Goal: Task Accomplishment & Management: Manage account settings

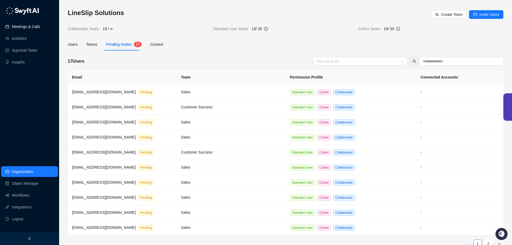
click at [33, 27] on link "Meetings & Calls" at bounding box center [26, 26] width 28 height 11
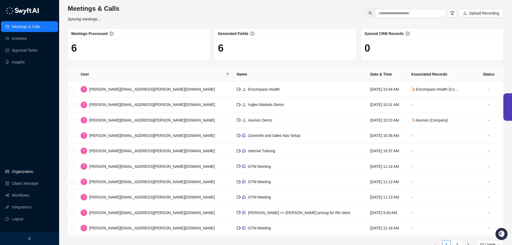
click at [23, 172] on link "Organization" at bounding box center [22, 171] width 21 height 11
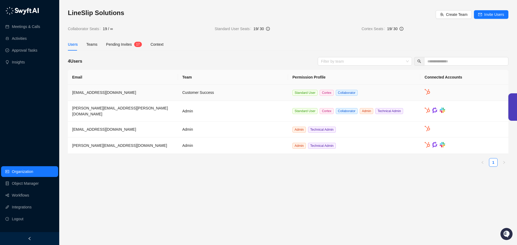
click at [433, 93] on td at bounding box center [464, 93] width 88 height 16
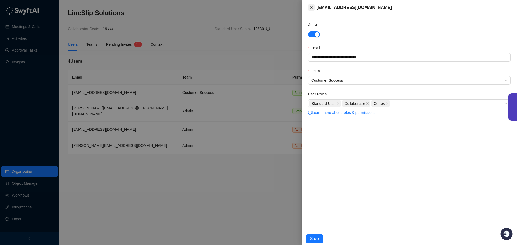
click at [309, 8] on icon "close" at bounding box center [311, 7] width 4 height 4
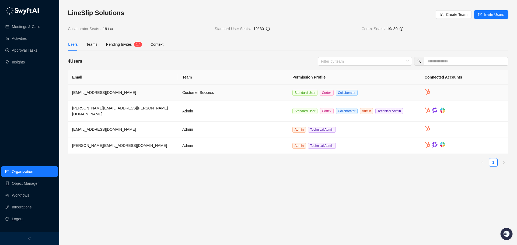
click at [102, 94] on span "[EMAIL_ADDRESS][DOMAIN_NAME]" at bounding box center [104, 92] width 64 height 4
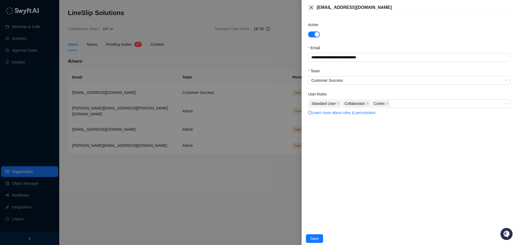
click at [310, 6] on icon "close" at bounding box center [310, 7] width 3 height 3
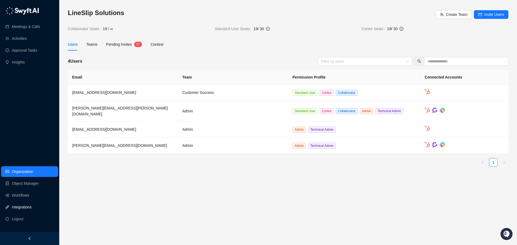
click at [15, 204] on link "Integrations" at bounding box center [22, 207] width 20 height 11
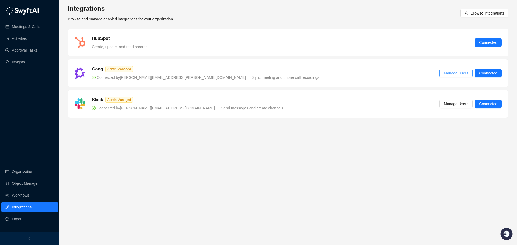
click at [465, 70] on button "Manage Users" at bounding box center [455, 73] width 33 height 9
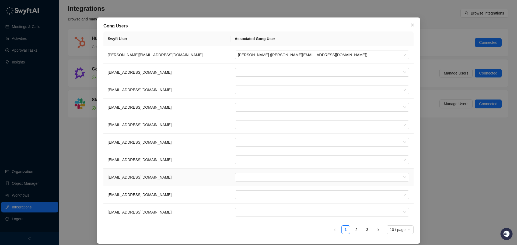
scroll to position [15, 0]
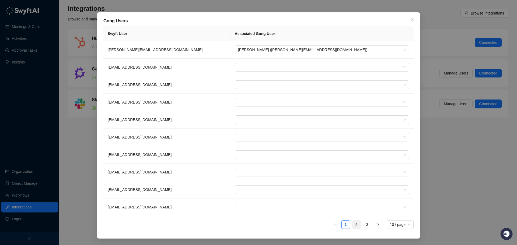
click at [356, 225] on link "2" at bounding box center [356, 225] width 8 height 8
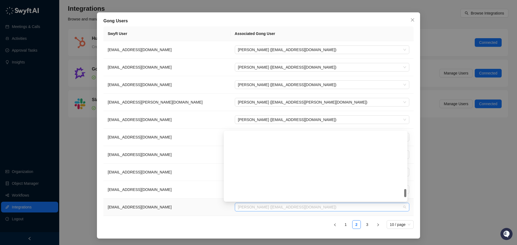
click at [355, 211] on span "Jeff Nikolaisen (jnikolaisen@lineslipsolutions.com)" at bounding box center [322, 207] width 168 height 8
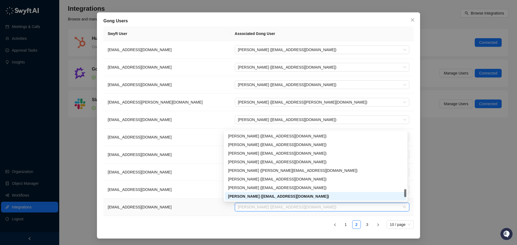
click at [355, 210] on span "Jeff Nikolaisen (jnikolaisen@lineslipsolutions.com)" at bounding box center [322, 207] width 168 height 8
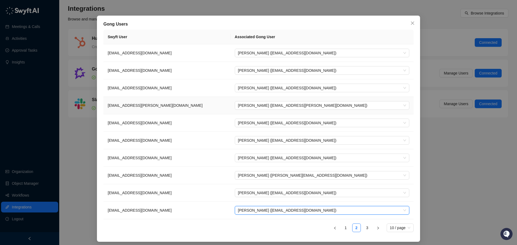
scroll to position [15, 0]
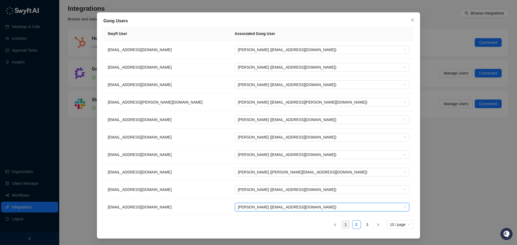
click at [346, 227] on link "1" at bounding box center [345, 225] width 8 height 8
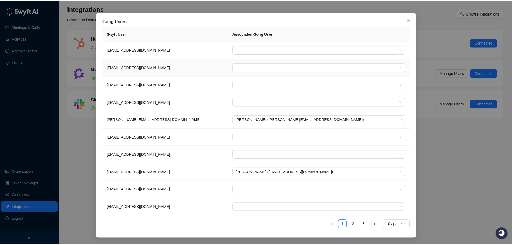
scroll to position [0, 0]
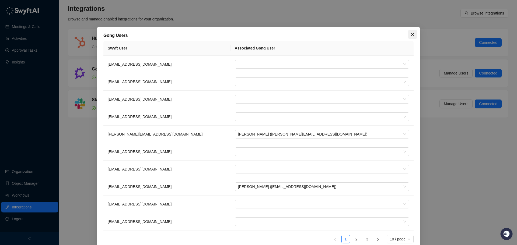
click at [410, 36] on icon "close" at bounding box center [412, 34] width 4 height 4
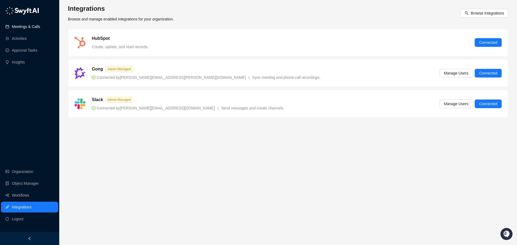
click at [33, 28] on link "Meetings & Calls" at bounding box center [26, 26] width 28 height 11
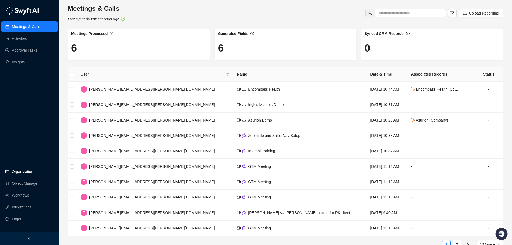
click at [29, 171] on link "Organization" at bounding box center [22, 171] width 21 height 11
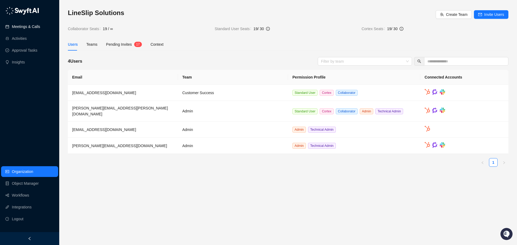
click at [24, 23] on link "Meetings & Calls" at bounding box center [26, 26] width 28 height 11
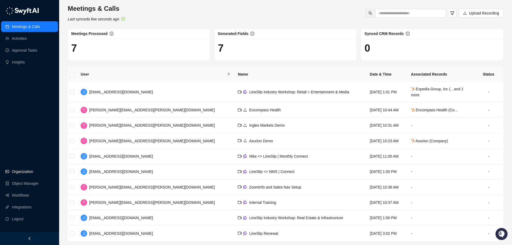
click at [23, 173] on link "Organization" at bounding box center [22, 171] width 21 height 11
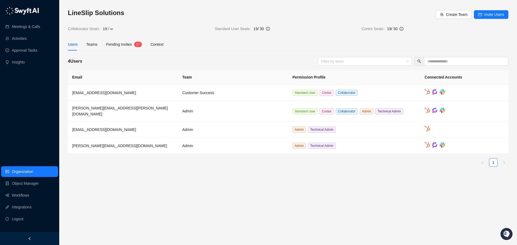
click at [235, 169] on main "LineSlip Solutions Create Team Invite Users Collaborator Seats 19 / ∞ Standard …" at bounding box center [288, 125] width 440 height 232
